Goal: Task Accomplishment & Management: Manage account settings

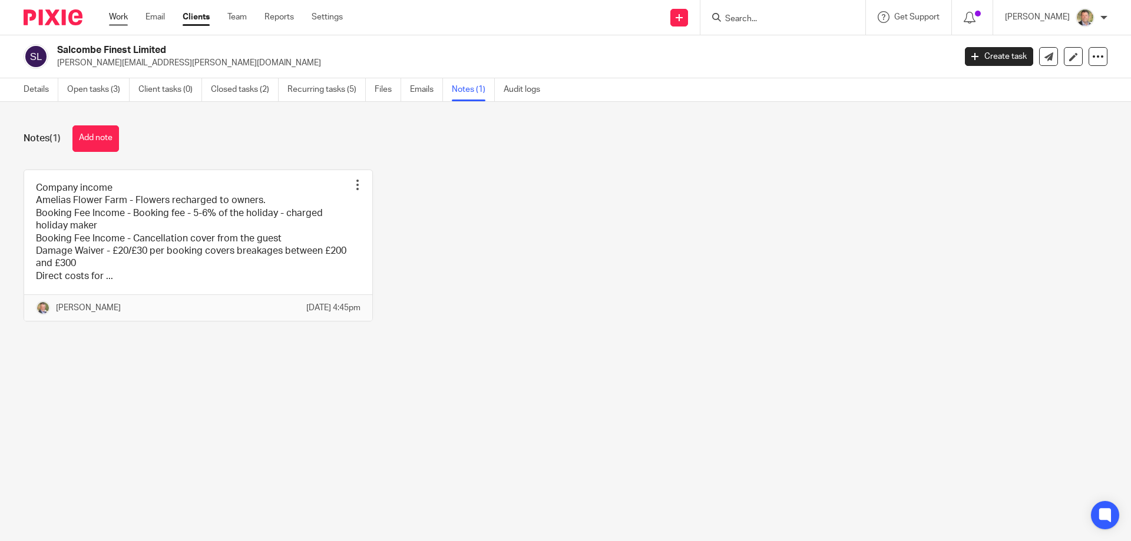
click at [112, 15] on link "Work" at bounding box center [118, 17] width 19 height 12
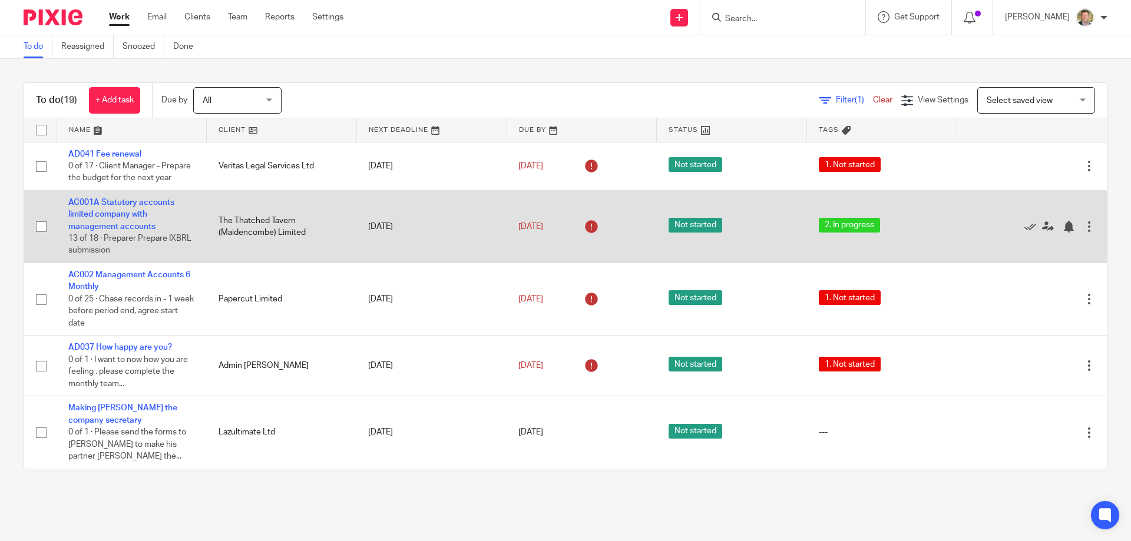
click at [125, 233] on td "AC001A Statutory accounts limited company with management accounts 13 of 18 · P…" at bounding box center [132, 226] width 150 height 72
click at [124, 230] on link "AC001A Statutory accounts limited company with management accounts" at bounding box center [121, 215] width 106 height 32
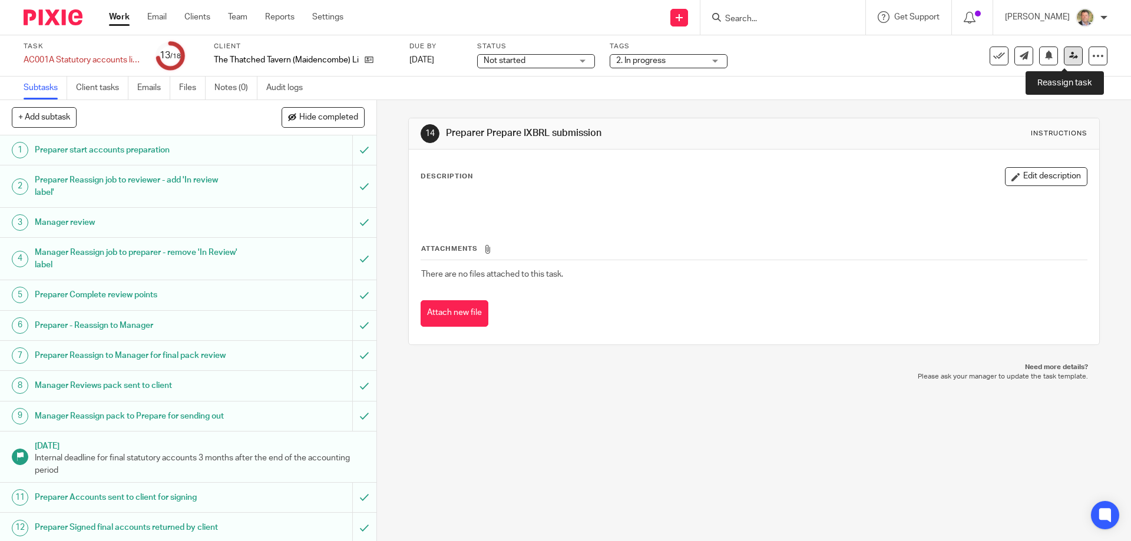
click at [1069, 54] on icon at bounding box center [1073, 55] width 9 height 9
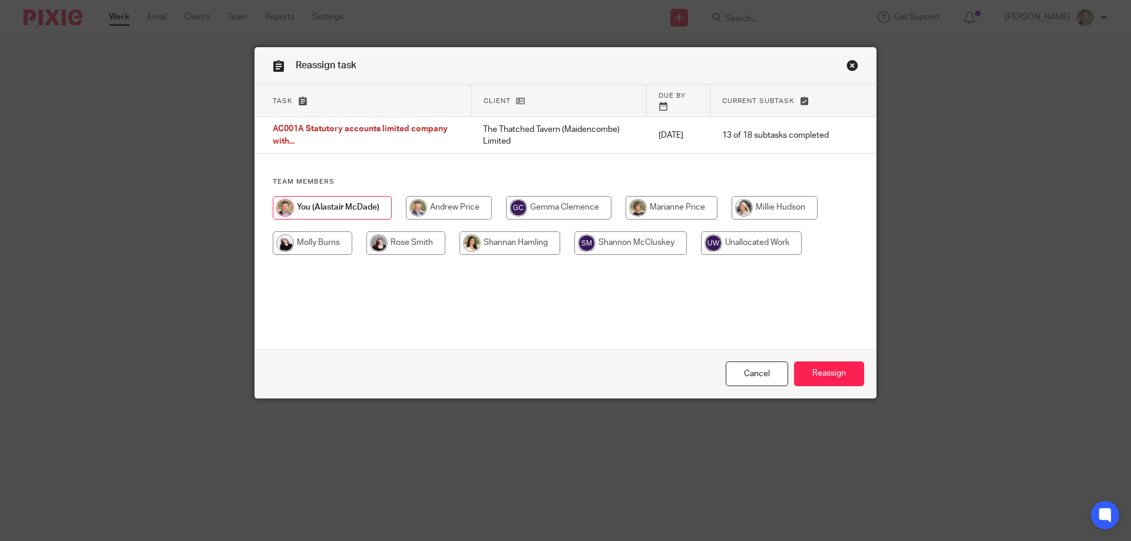
click at [303, 233] on input "radio" at bounding box center [313, 243] width 80 height 24
radio input "true"
click at [829, 371] on input "Reassign" at bounding box center [829, 374] width 70 height 25
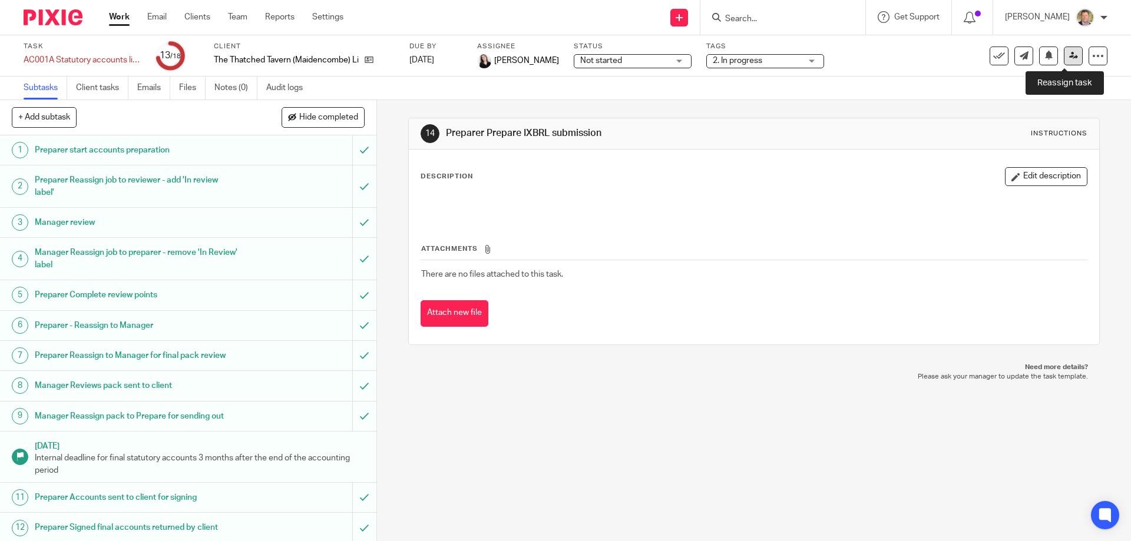
click at [1069, 58] on icon at bounding box center [1073, 55] width 9 height 9
click at [1069, 55] on icon at bounding box center [1073, 55] width 9 height 9
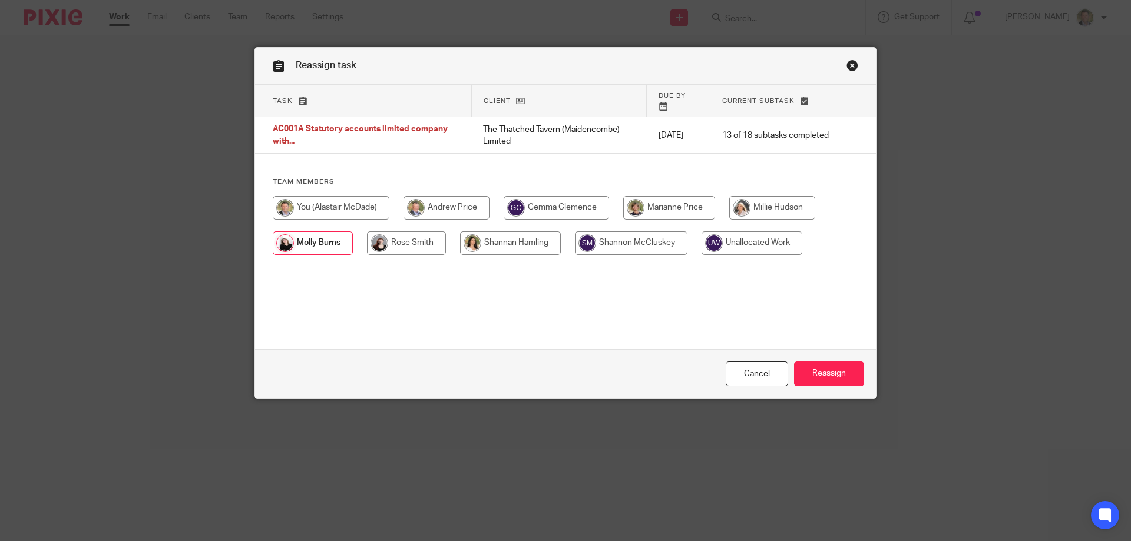
click at [339, 197] on input "radio" at bounding box center [331, 208] width 117 height 24
radio input "true"
click at [835, 377] on input "Reassign" at bounding box center [829, 374] width 70 height 25
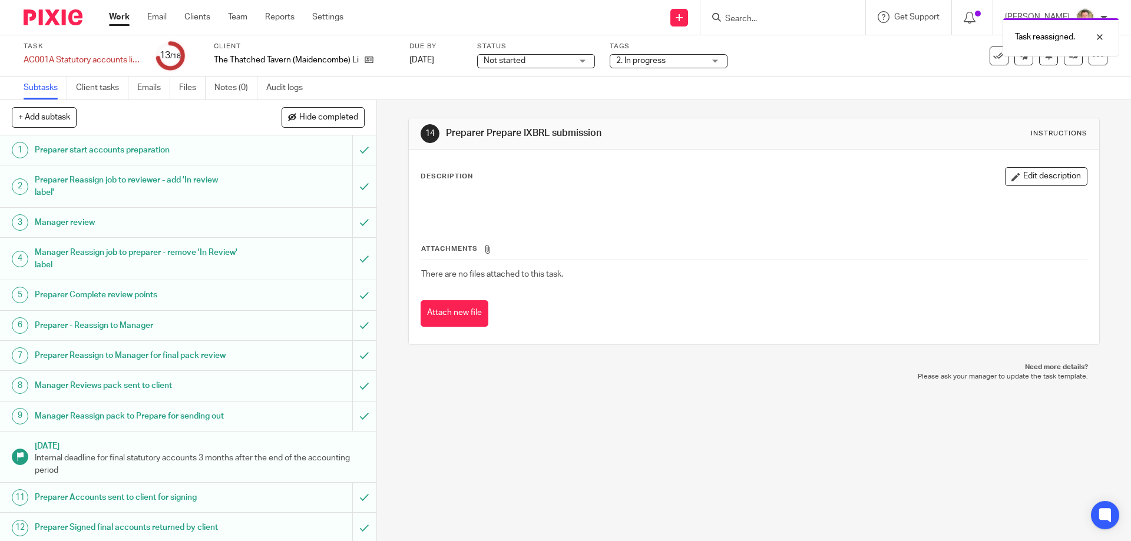
click at [115, 19] on link "Work" at bounding box center [119, 17] width 21 height 12
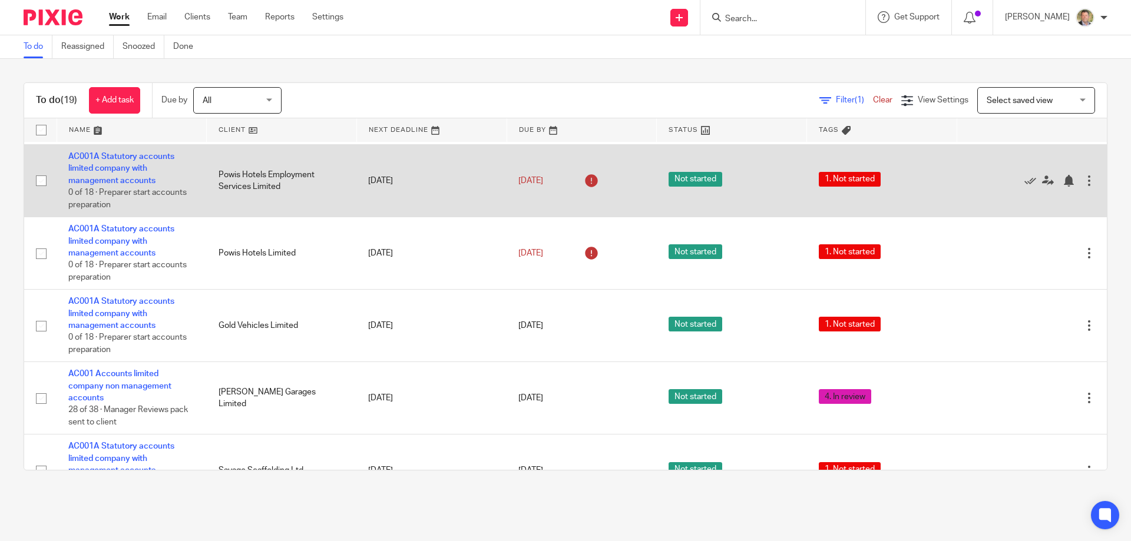
scroll to position [1060, 0]
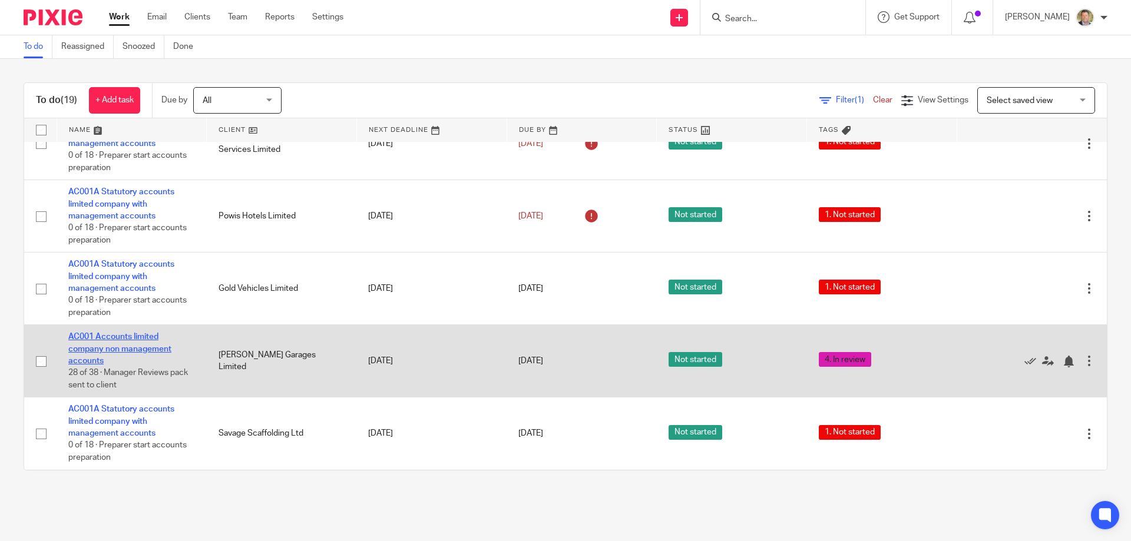
click at [111, 343] on link "AC001 Accounts limited company non management accounts" at bounding box center [119, 349] width 103 height 32
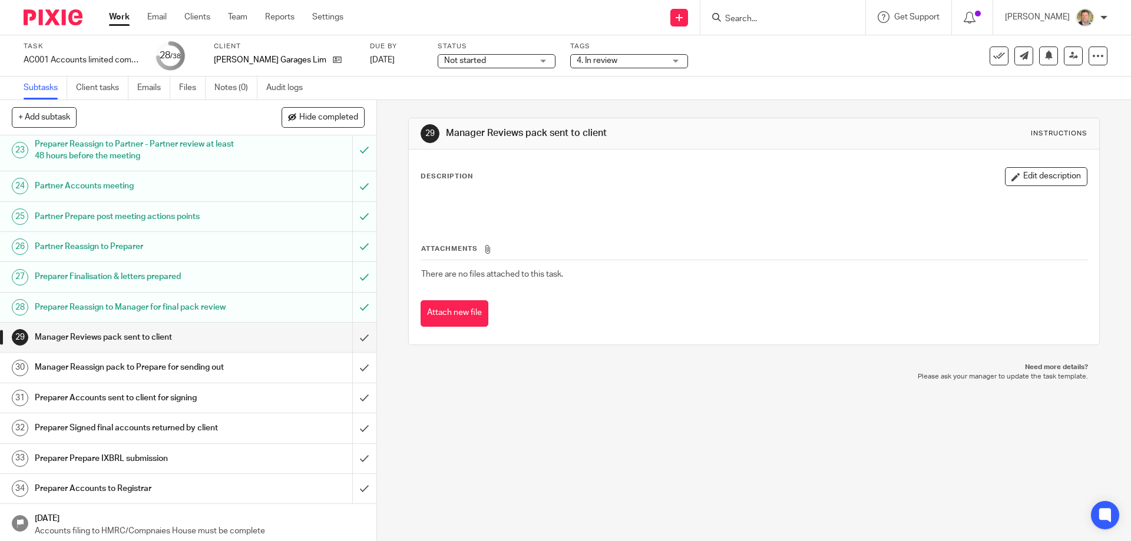
scroll to position [942, 0]
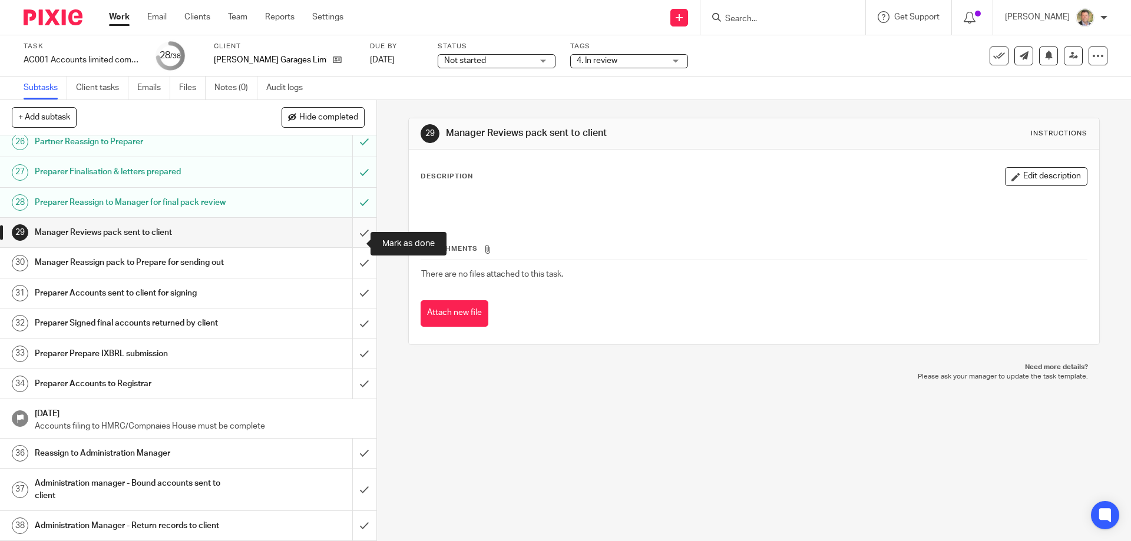
click at [350, 242] on input "submit" at bounding box center [188, 232] width 376 height 29
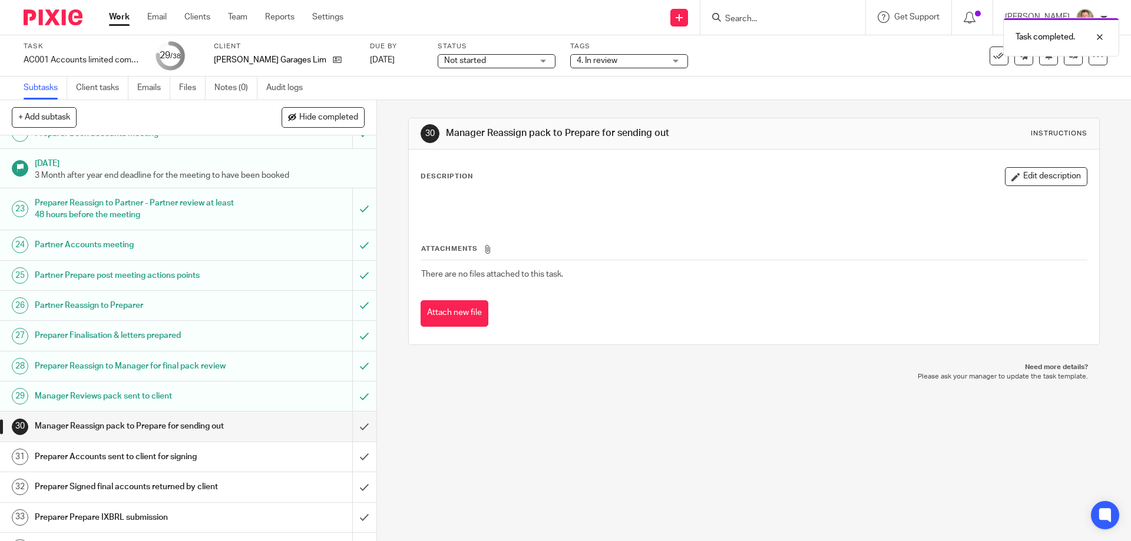
scroll to position [825, 0]
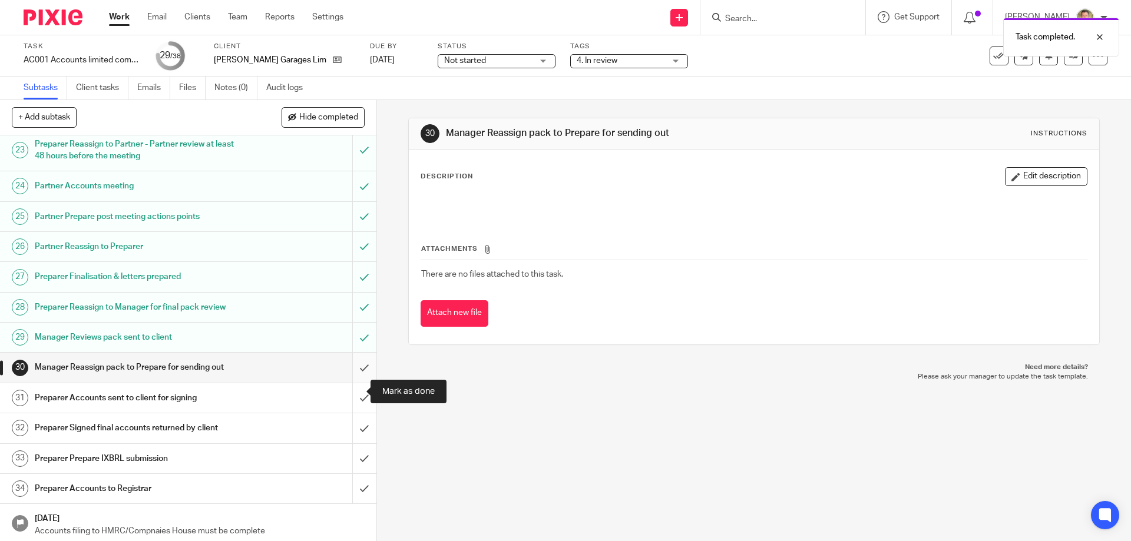
click at [352, 382] on input "submit" at bounding box center [188, 367] width 376 height 29
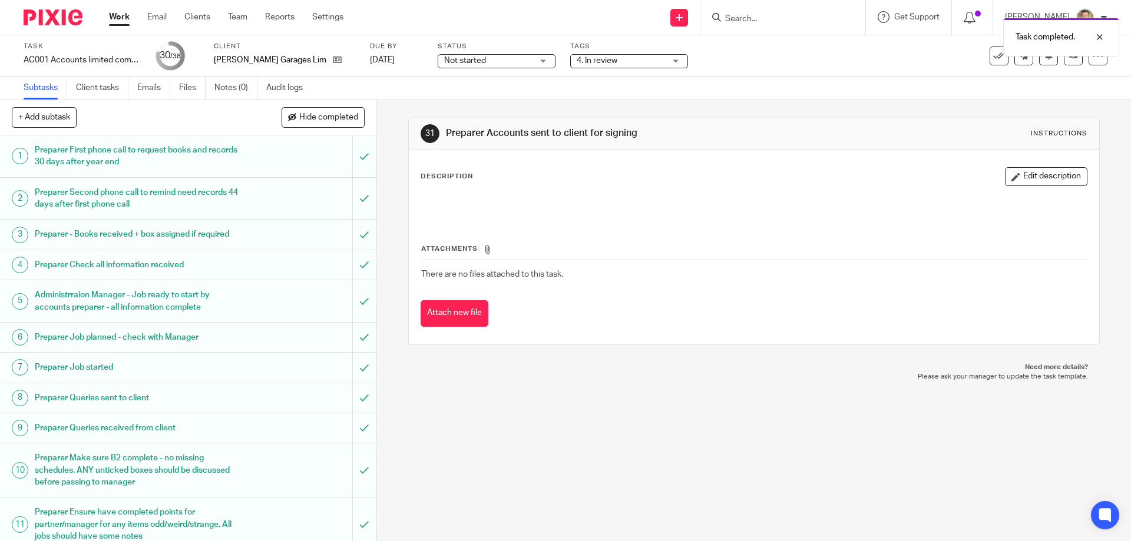
click at [602, 57] on span "4. In review" at bounding box center [621, 61] width 88 height 12
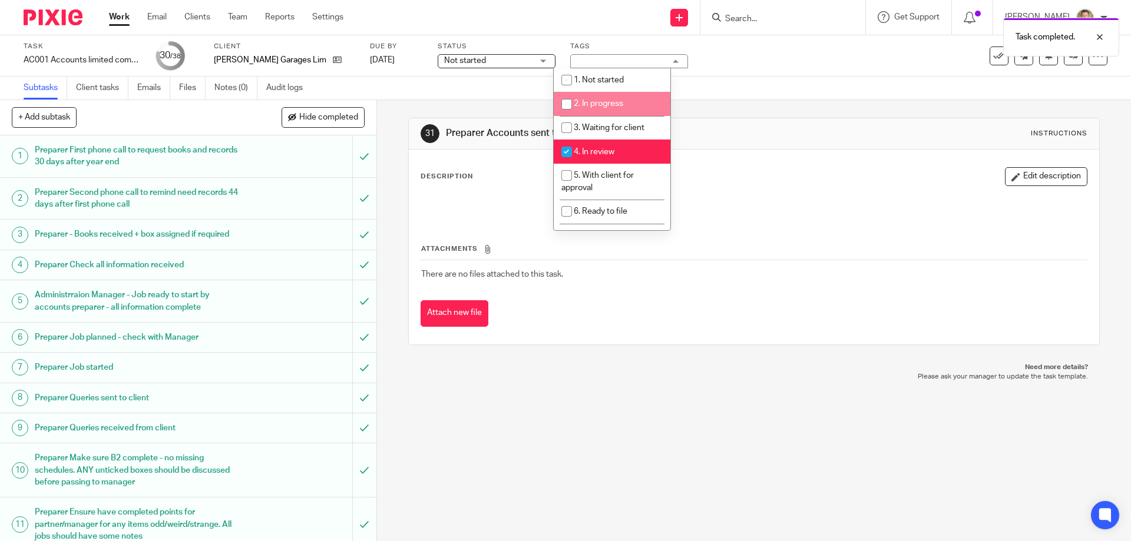
click at [597, 106] on span "2. In progress" at bounding box center [598, 104] width 49 height 8
checkbox input "true"
drag, startPoint x: 591, startPoint y: 145, endPoint x: 600, endPoint y: 149, distance: 9.5
click at [591, 146] on li "4. In review" at bounding box center [612, 152] width 117 height 24
checkbox input "false"
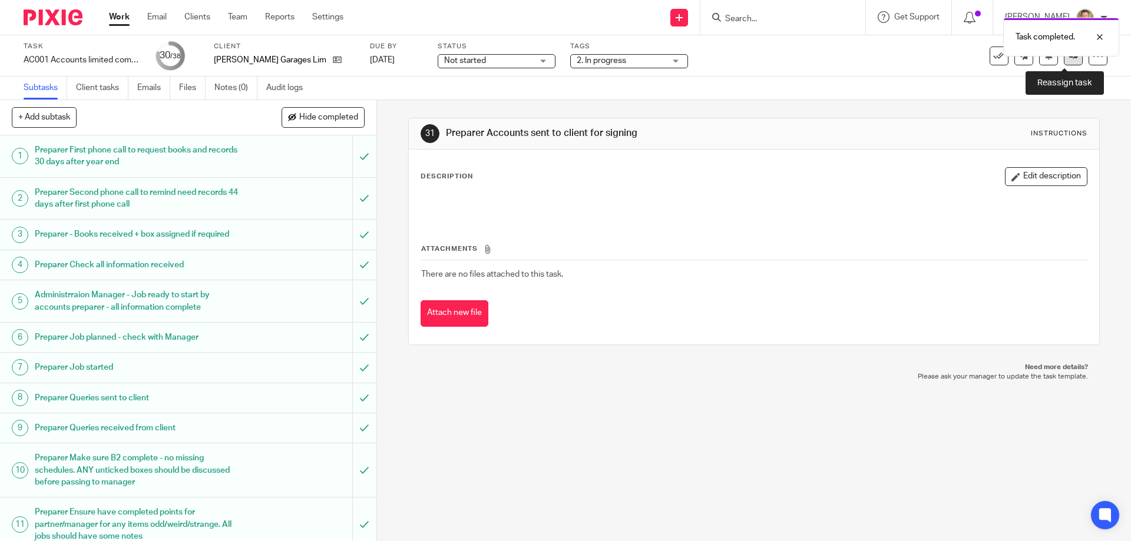
click at [1065, 60] on link at bounding box center [1073, 56] width 19 height 19
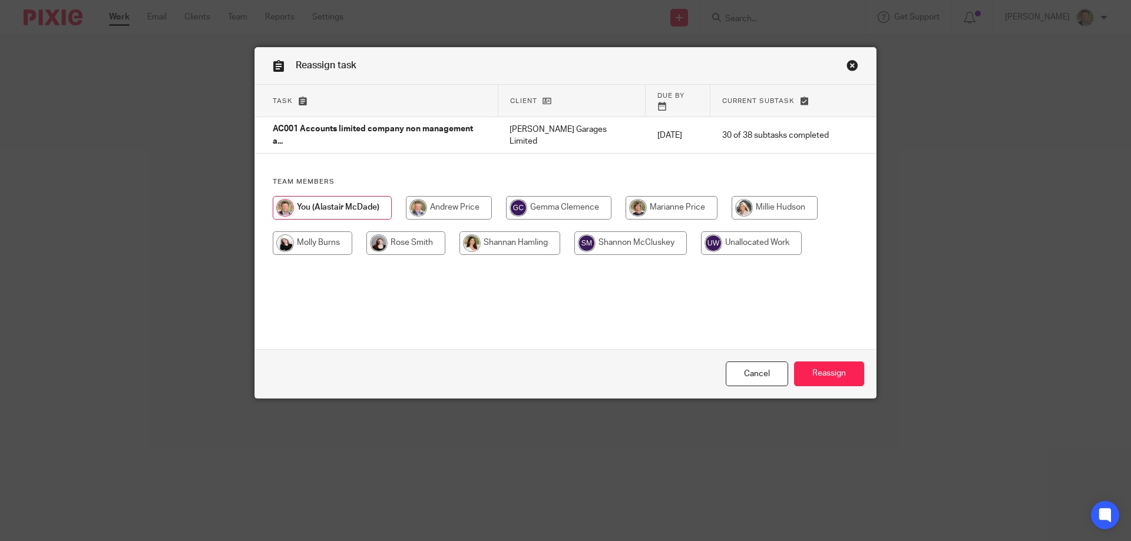
click at [316, 231] on input "radio" at bounding box center [313, 243] width 80 height 24
radio input "true"
drag, startPoint x: 813, startPoint y: 369, endPoint x: 821, endPoint y: 368, distance: 8.4
click at [815, 369] on input "Reassign" at bounding box center [829, 374] width 70 height 25
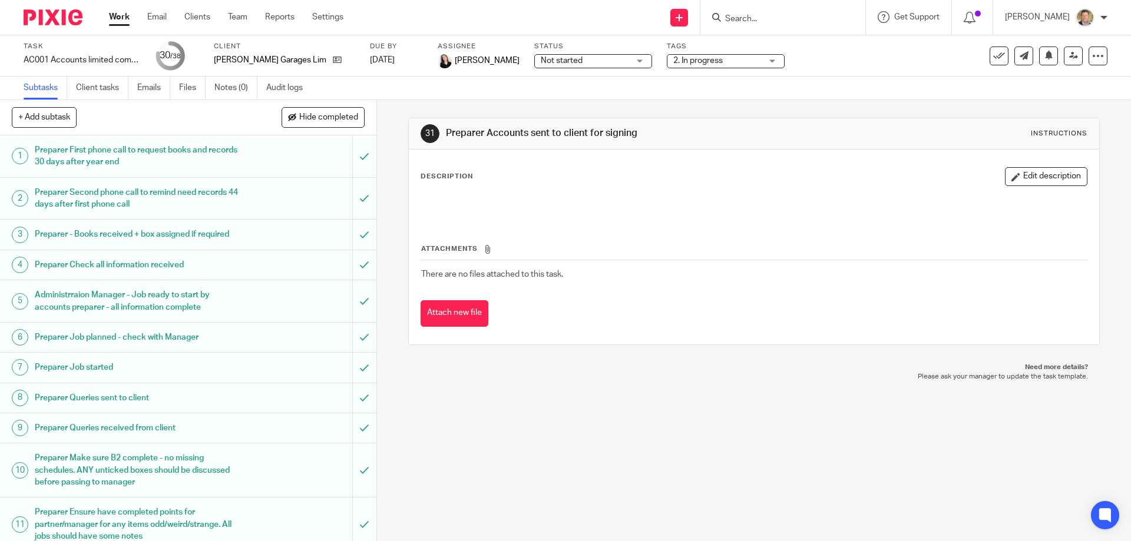
click at [115, 18] on link "Work" at bounding box center [119, 17] width 21 height 12
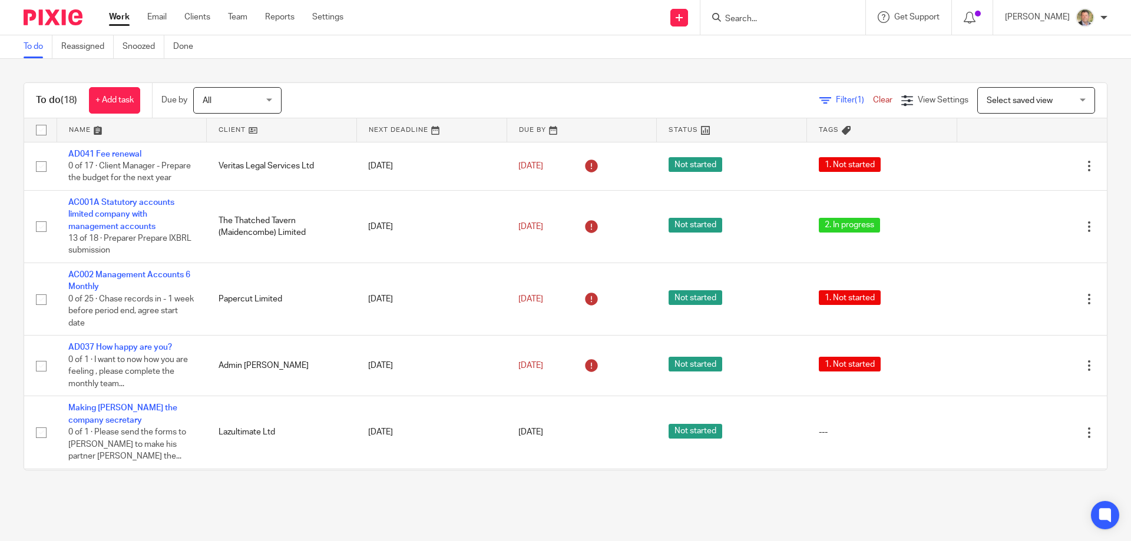
click at [738, 23] on input "Search" at bounding box center [777, 19] width 106 height 11
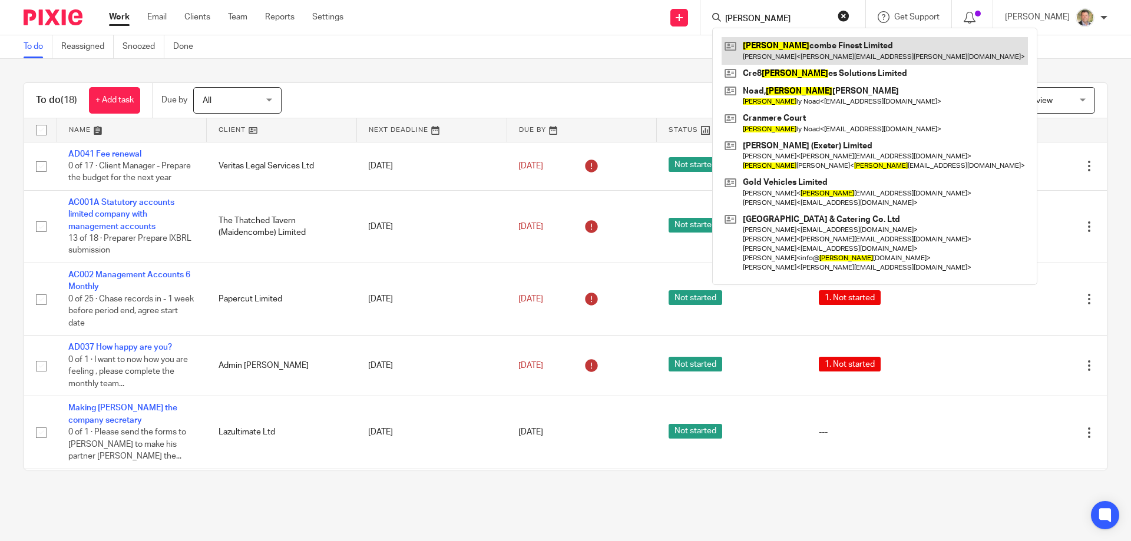
type input "sal"
click at [747, 50] on link at bounding box center [875, 50] width 306 height 27
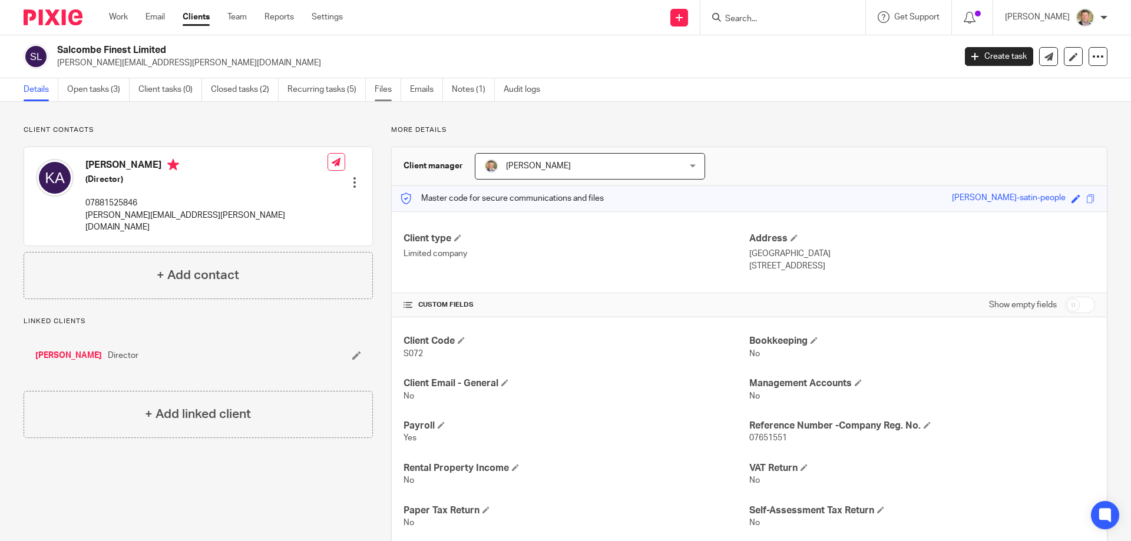
click at [386, 90] on link "Files" at bounding box center [388, 89] width 27 height 23
